Goal: Information Seeking & Learning: Learn about a topic

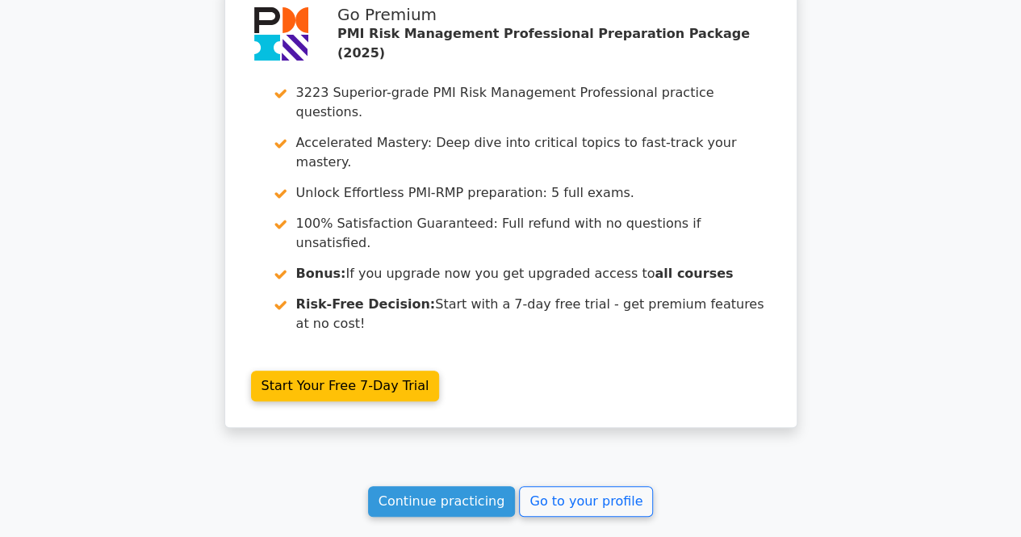
scroll to position [3091, 0]
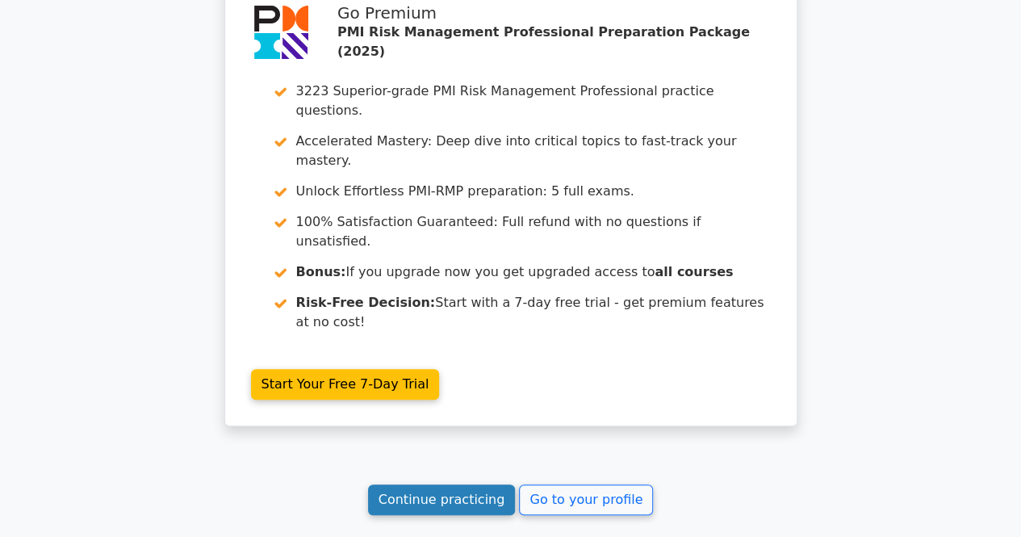
click at [449, 484] on link "Continue practicing" at bounding box center [442, 499] width 148 height 31
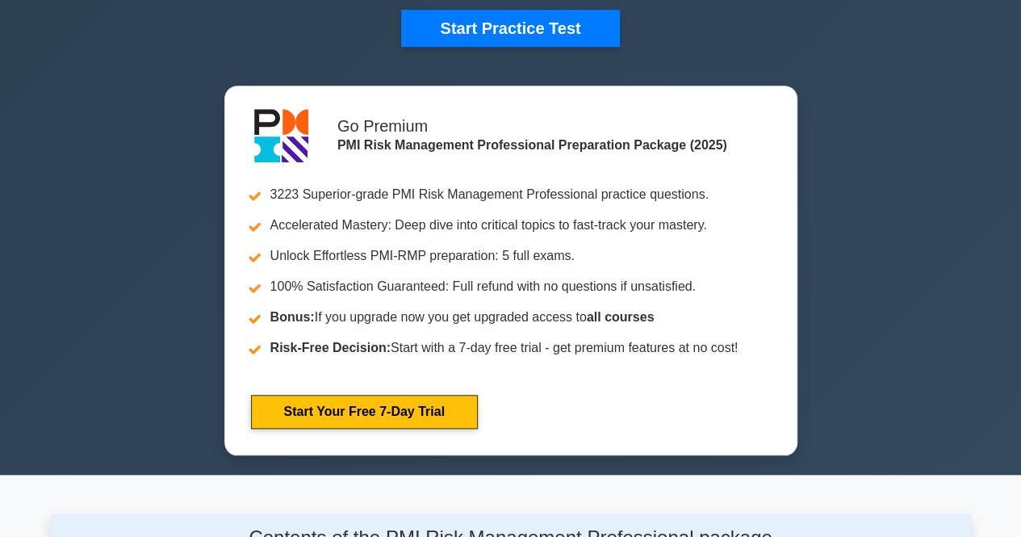
scroll to position [242, 0]
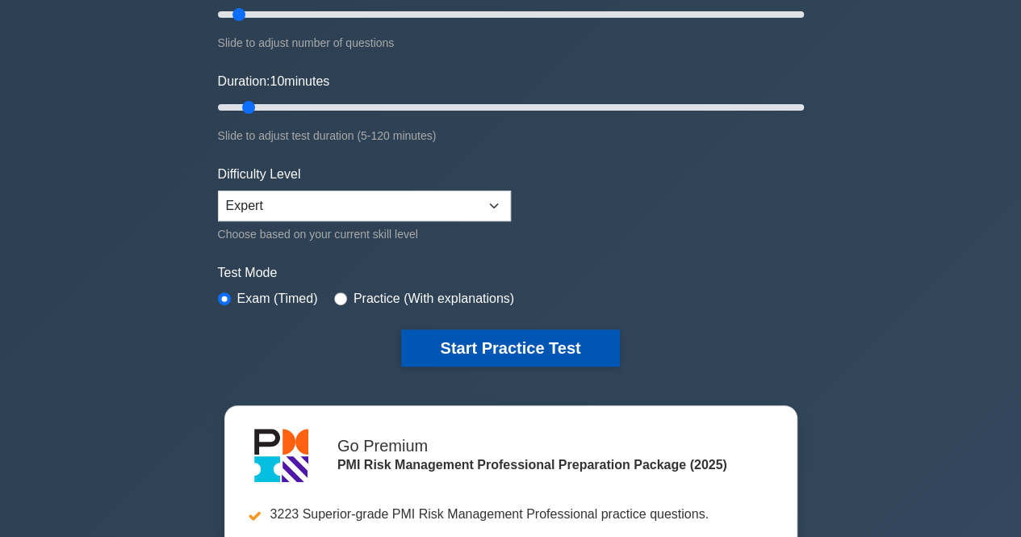
click at [462, 349] on button "Start Practice Test" at bounding box center [510, 347] width 218 height 37
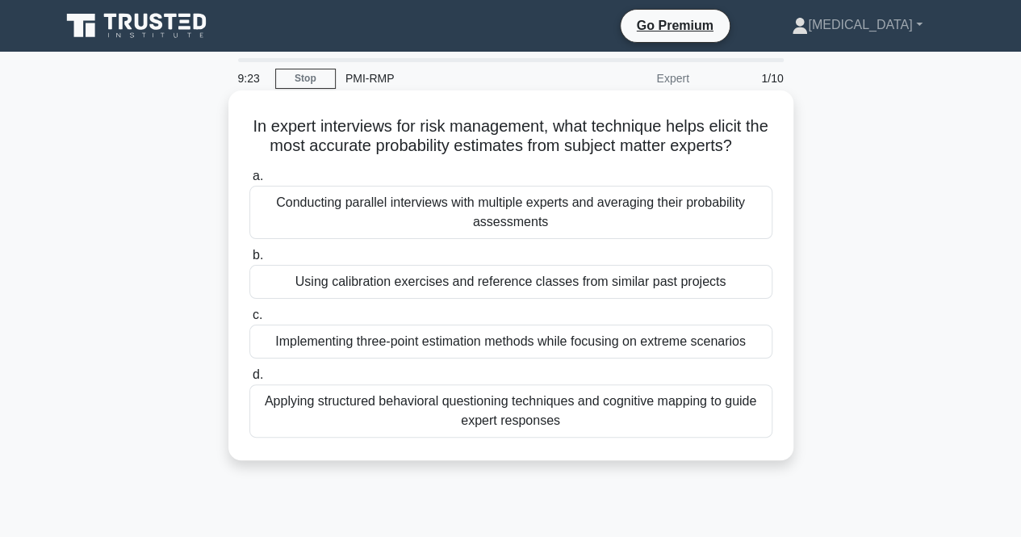
click at [461, 358] on div "Implementing three-point estimation methods while focusing on extreme scenarios" at bounding box center [510, 341] width 523 height 34
click at [249, 320] on input "c. Implementing three-point estimation methods while focusing on extreme scenar…" at bounding box center [249, 315] width 0 height 10
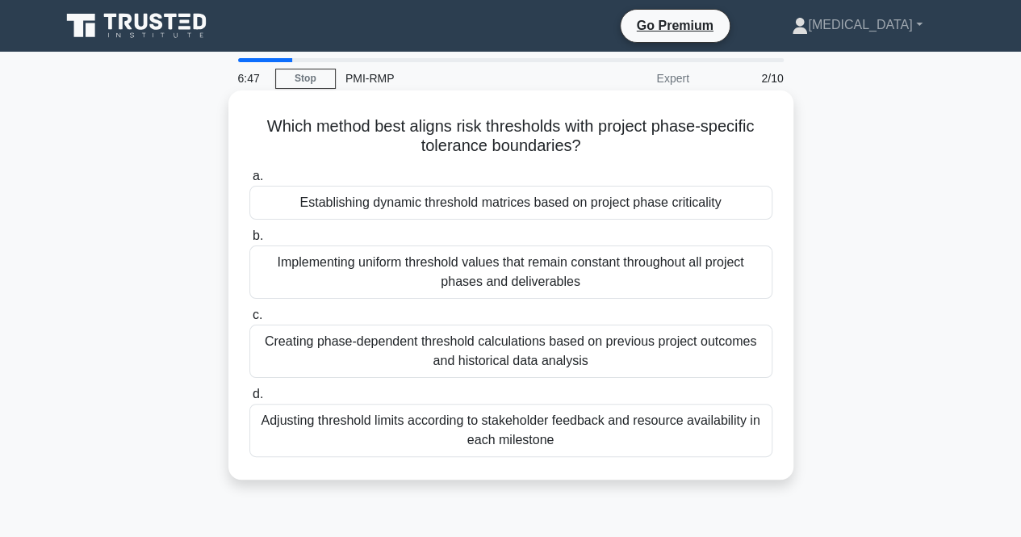
click at [463, 357] on div "Creating phase-dependent threshold calculations based on previous project outco…" at bounding box center [510, 350] width 523 height 53
click at [249, 320] on input "c. Creating phase-dependent threshold calculations based on previous project ou…" at bounding box center [249, 315] width 0 height 10
